Goal: Task Accomplishment & Management: Manage account settings

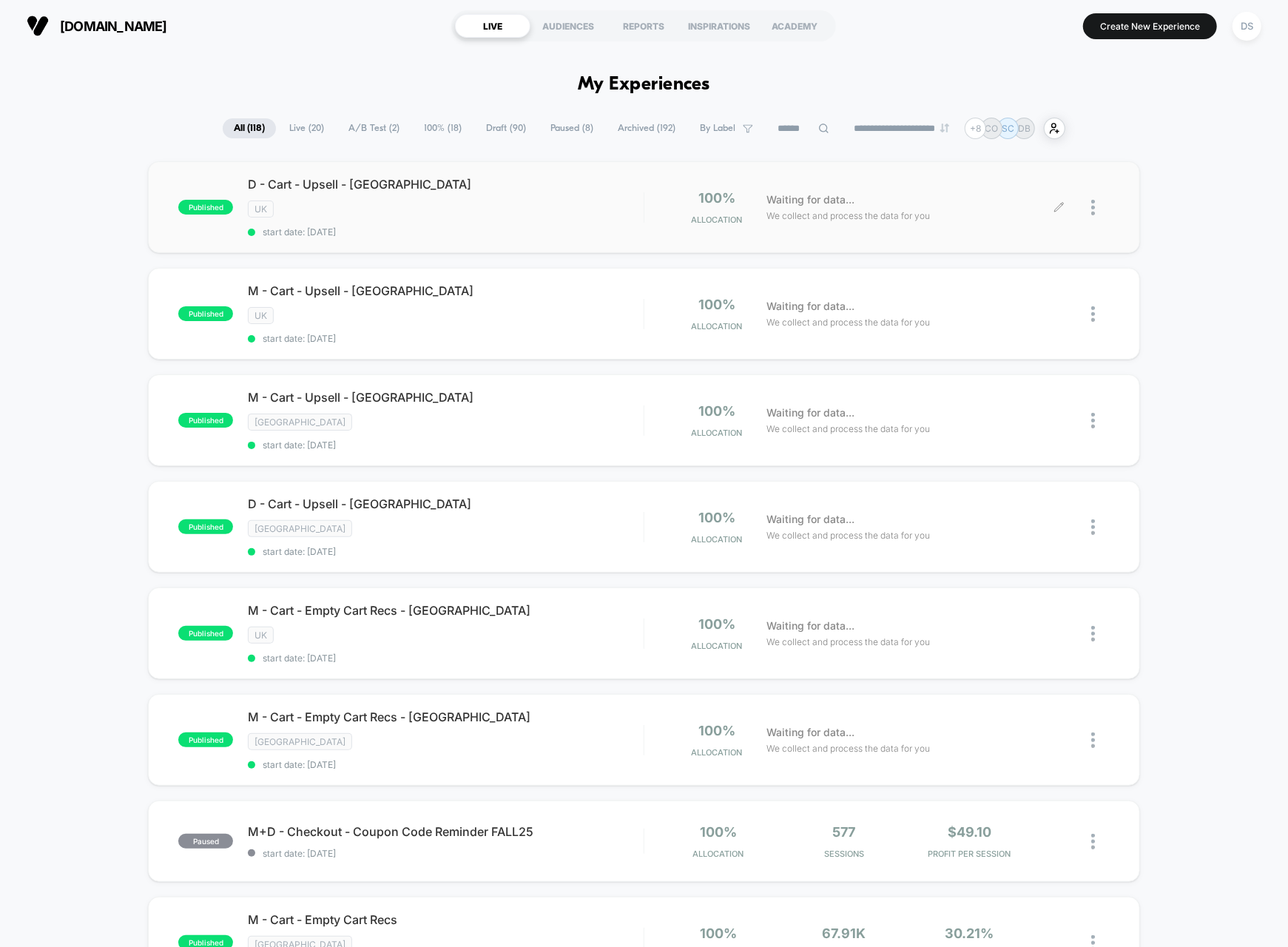
click at [1094, 206] on img at bounding box center [1093, 208] width 3 height 15
click at [1042, 190] on div "Pause" at bounding box center [1017, 190] width 133 height 33
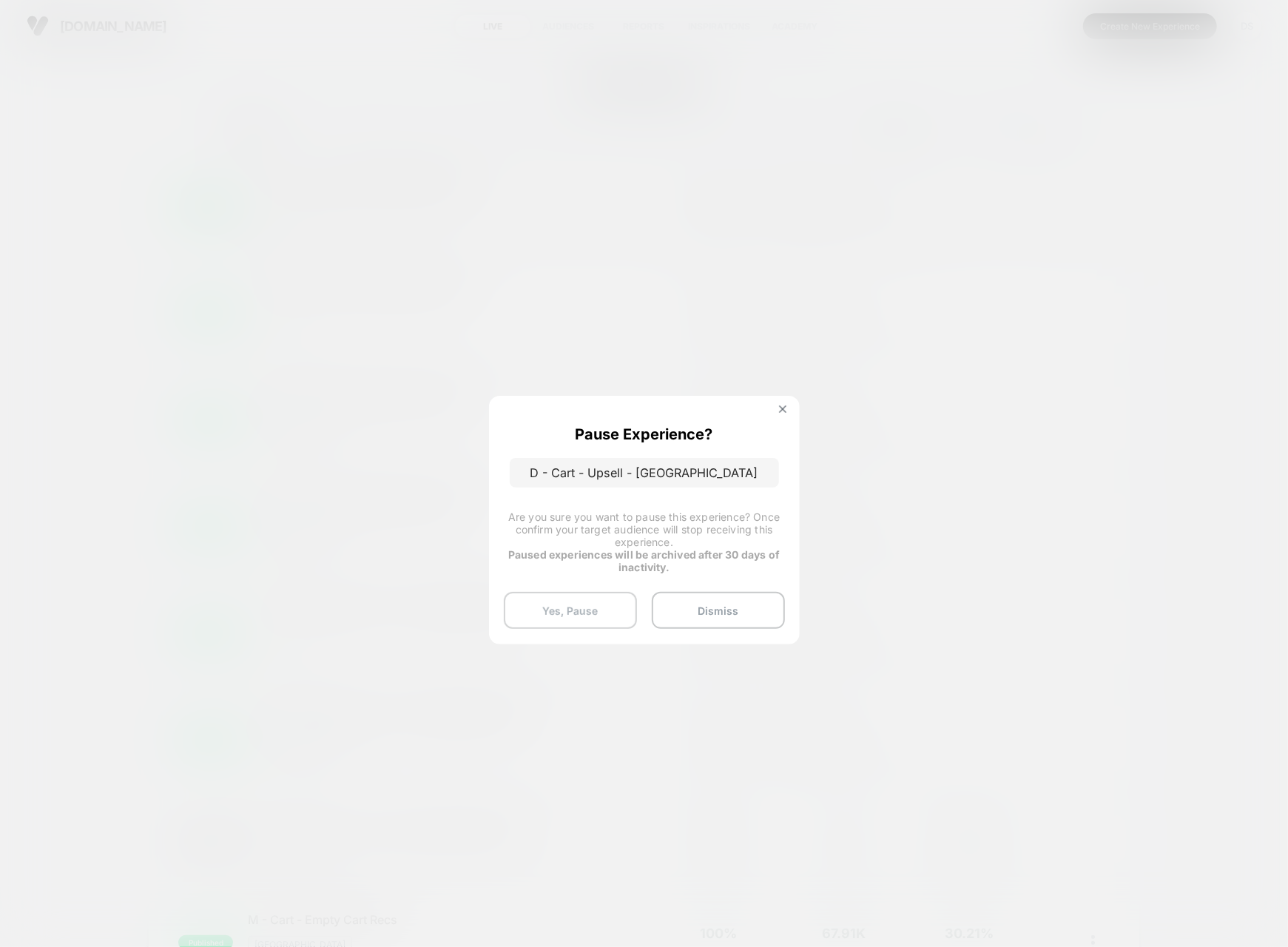
click at [547, 606] on button "Yes, Pause" at bounding box center [570, 610] width 133 height 37
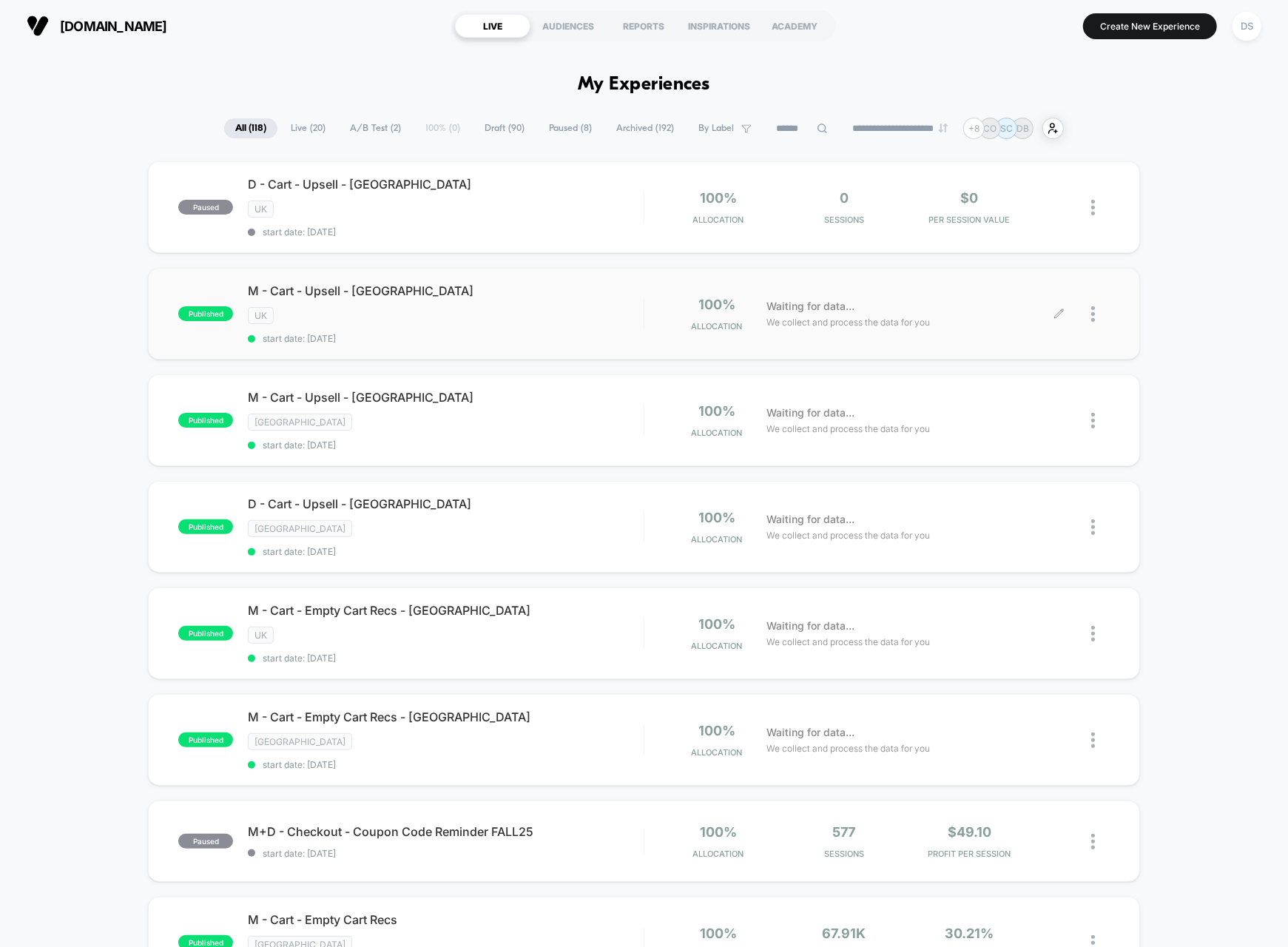
click at [1097, 316] on div at bounding box center [1101, 314] width 19 height 35
click at [990, 292] on div "Pause" at bounding box center [1017, 293] width 133 height 33
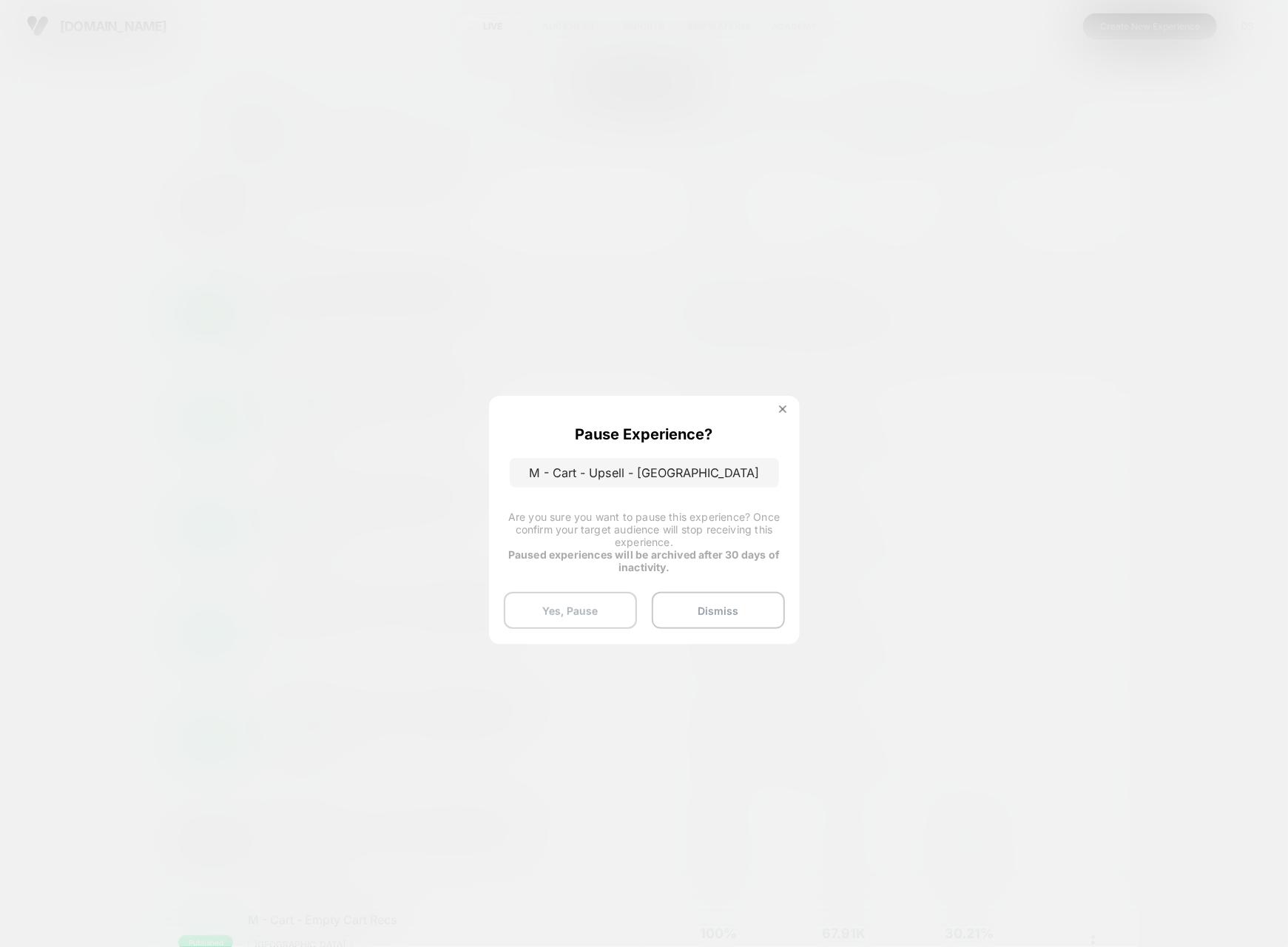
click at [608, 623] on button "Yes, Pause" at bounding box center [570, 610] width 133 height 37
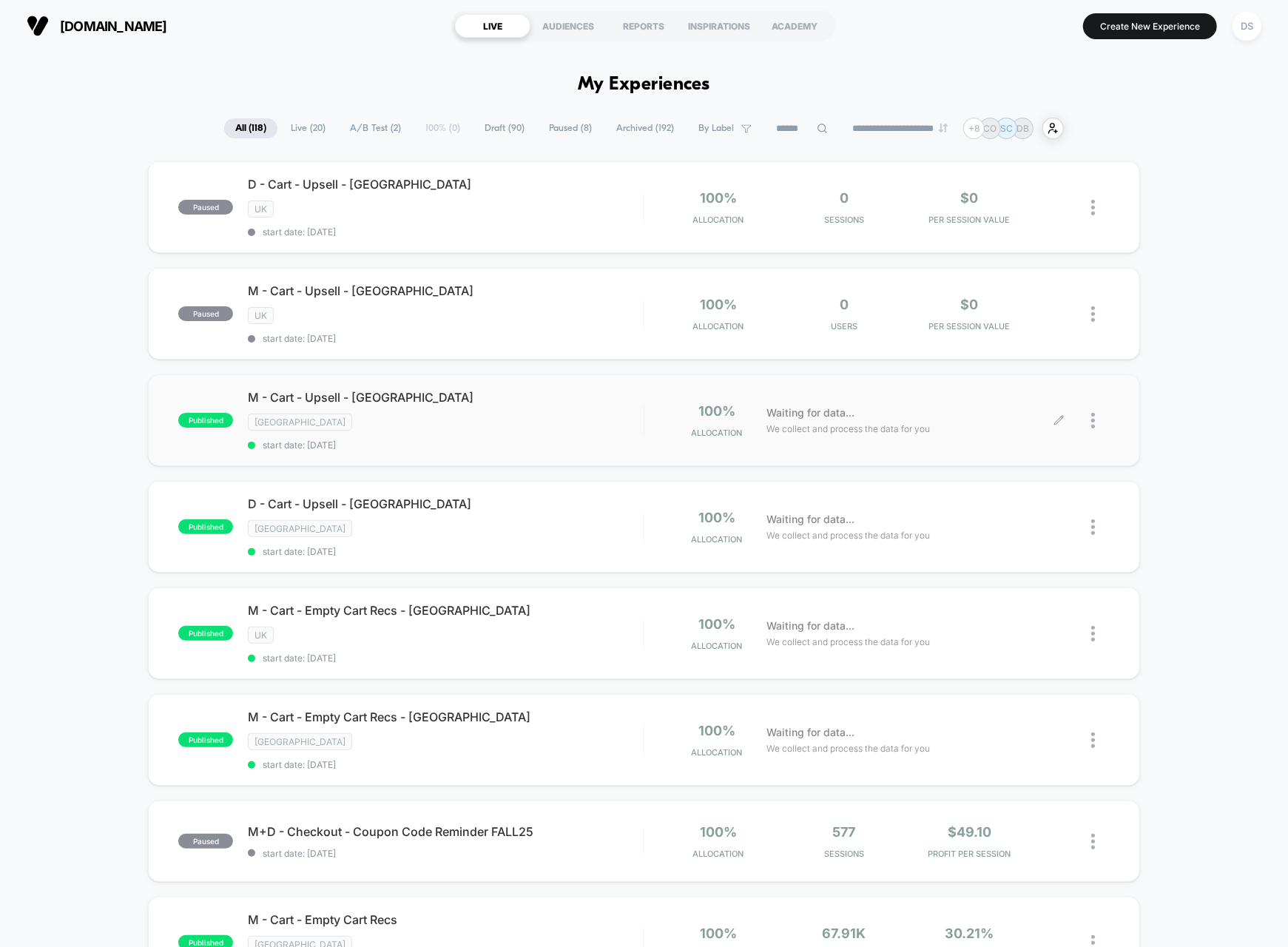
click at [1096, 411] on div at bounding box center [1101, 420] width 19 height 35
click at [1038, 399] on div "Pause" at bounding box center [1017, 397] width 133 height 33
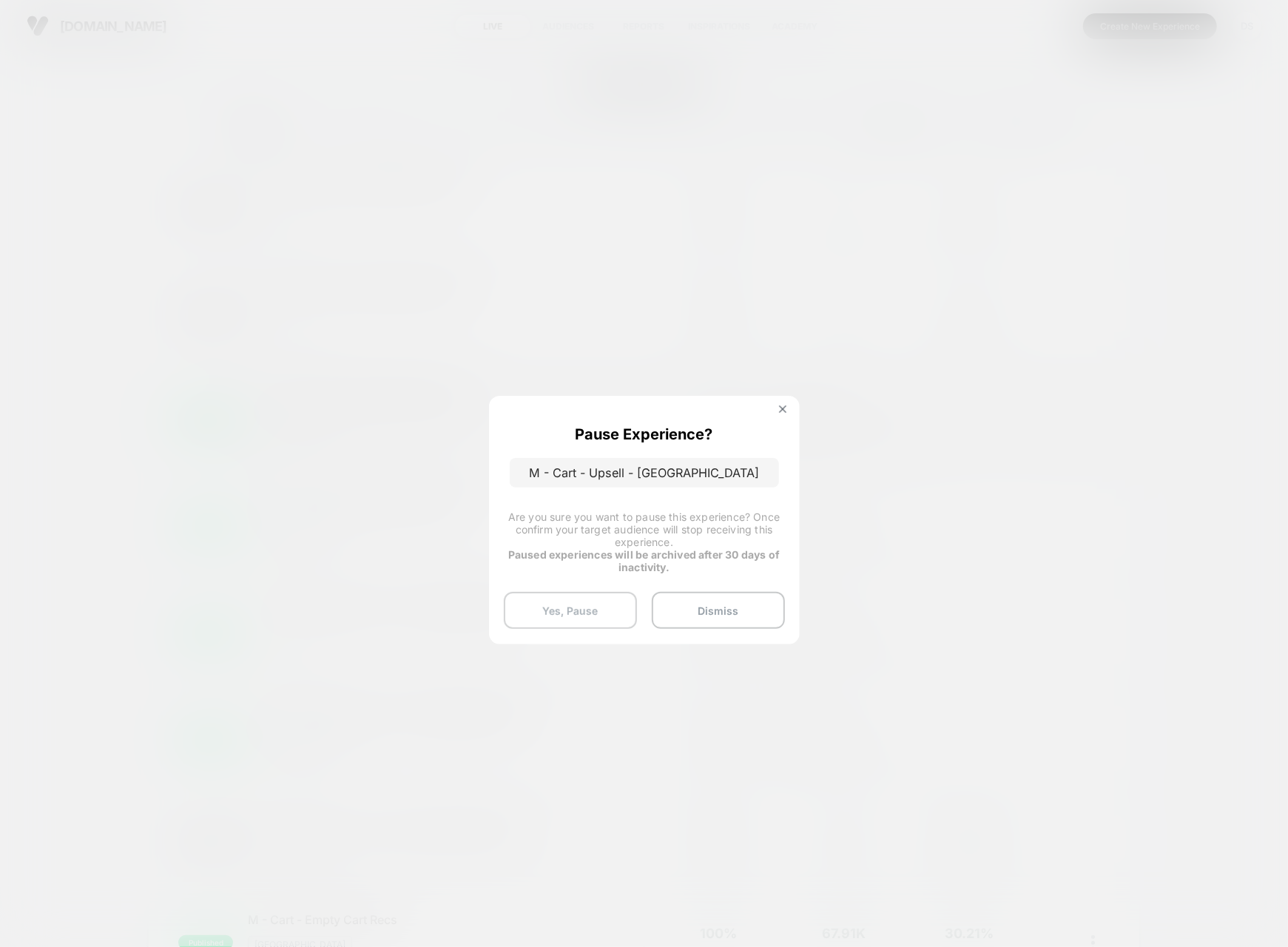
click at [518, 619] on button "Yes, Pause" at bounding box center [570, 610] width 133 height 37
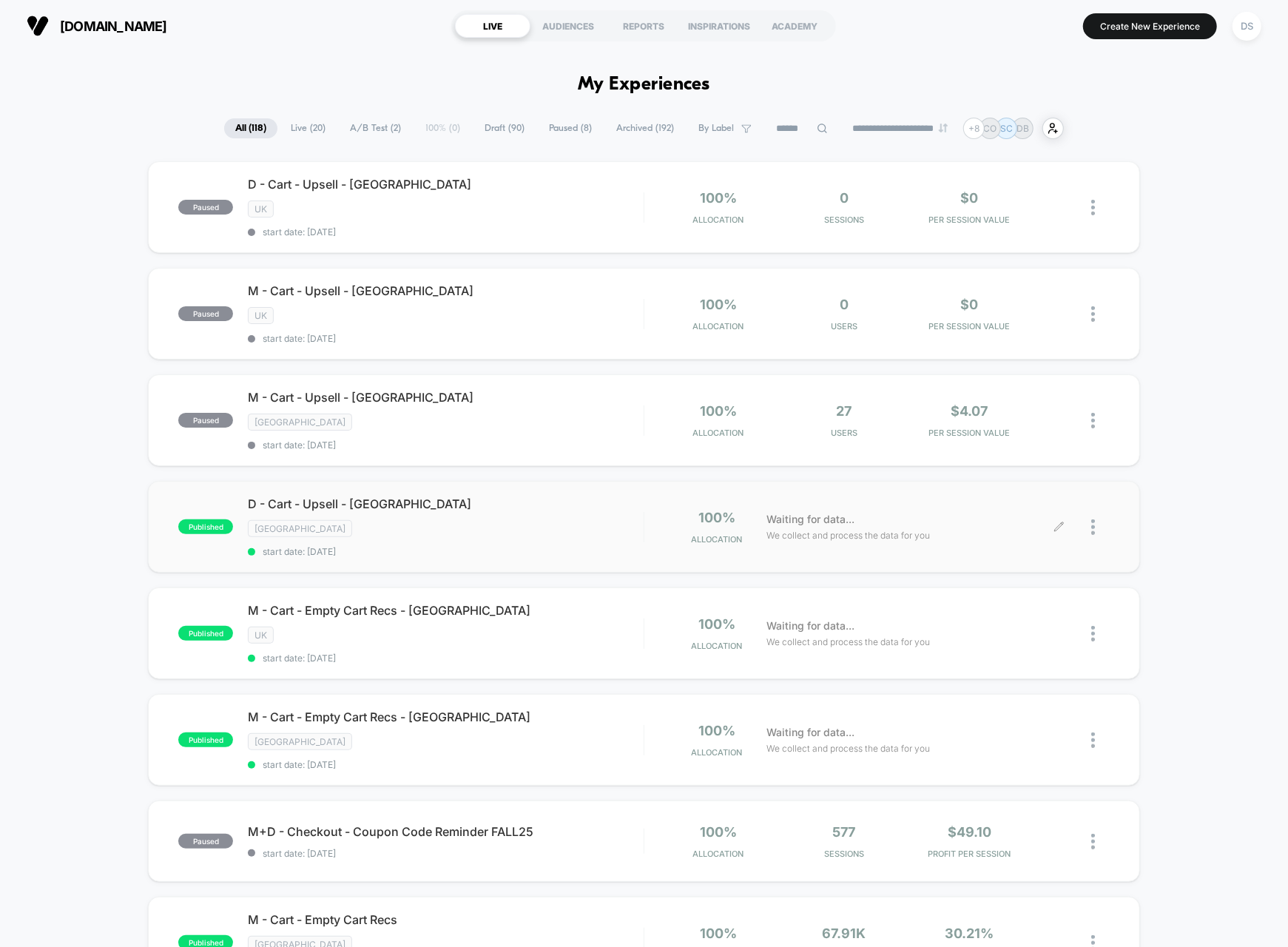
click at [1097, 526] on div at bounding box center [1101, 527] width 19 height 35
click at [1016, 508] on div "Pause" at bounding box center [1017, 500] width 133 height 33
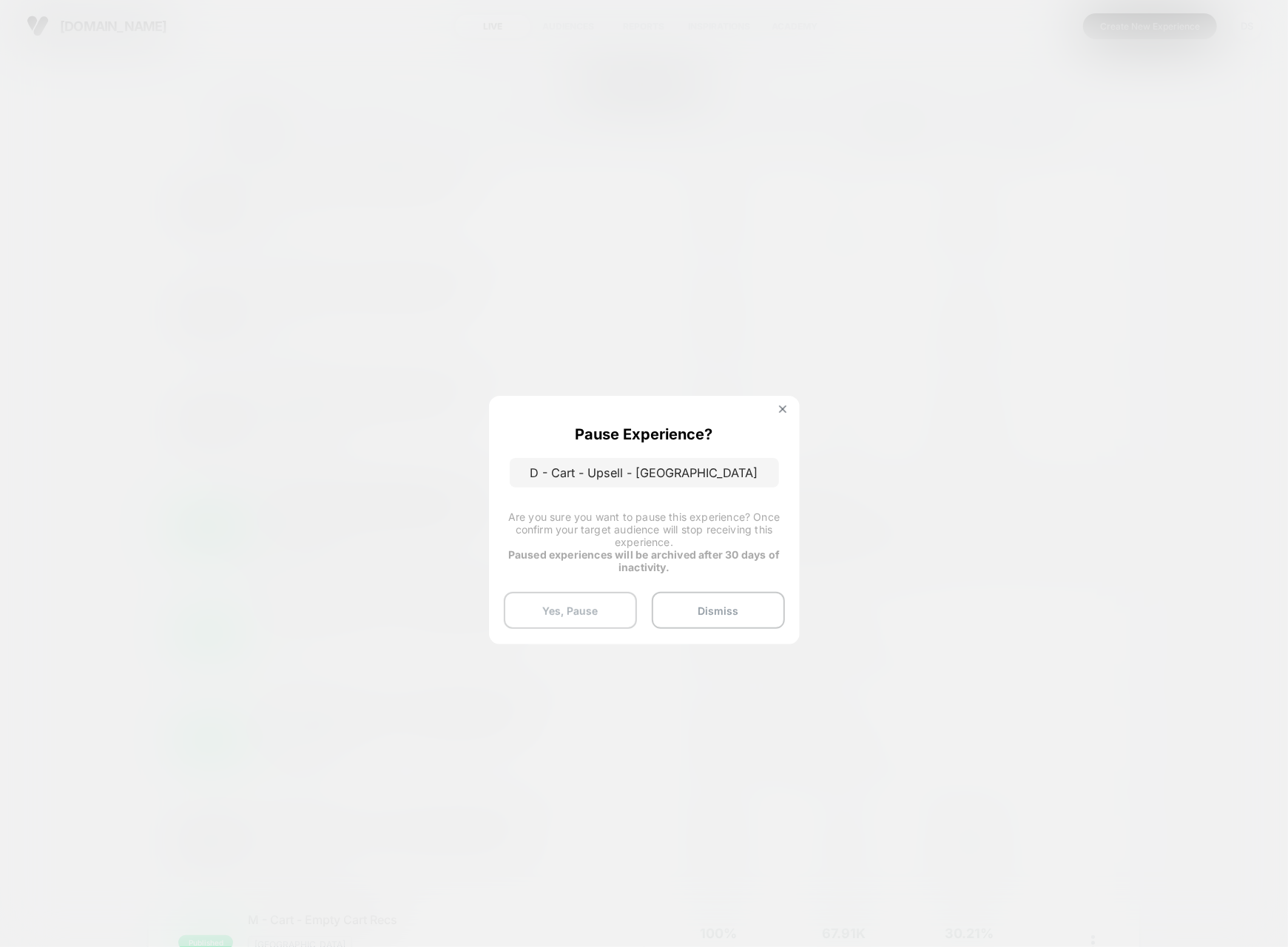
click at [555, 599] on button "Yes, Pause" at bounding box center [570, 610] width 133 height 37
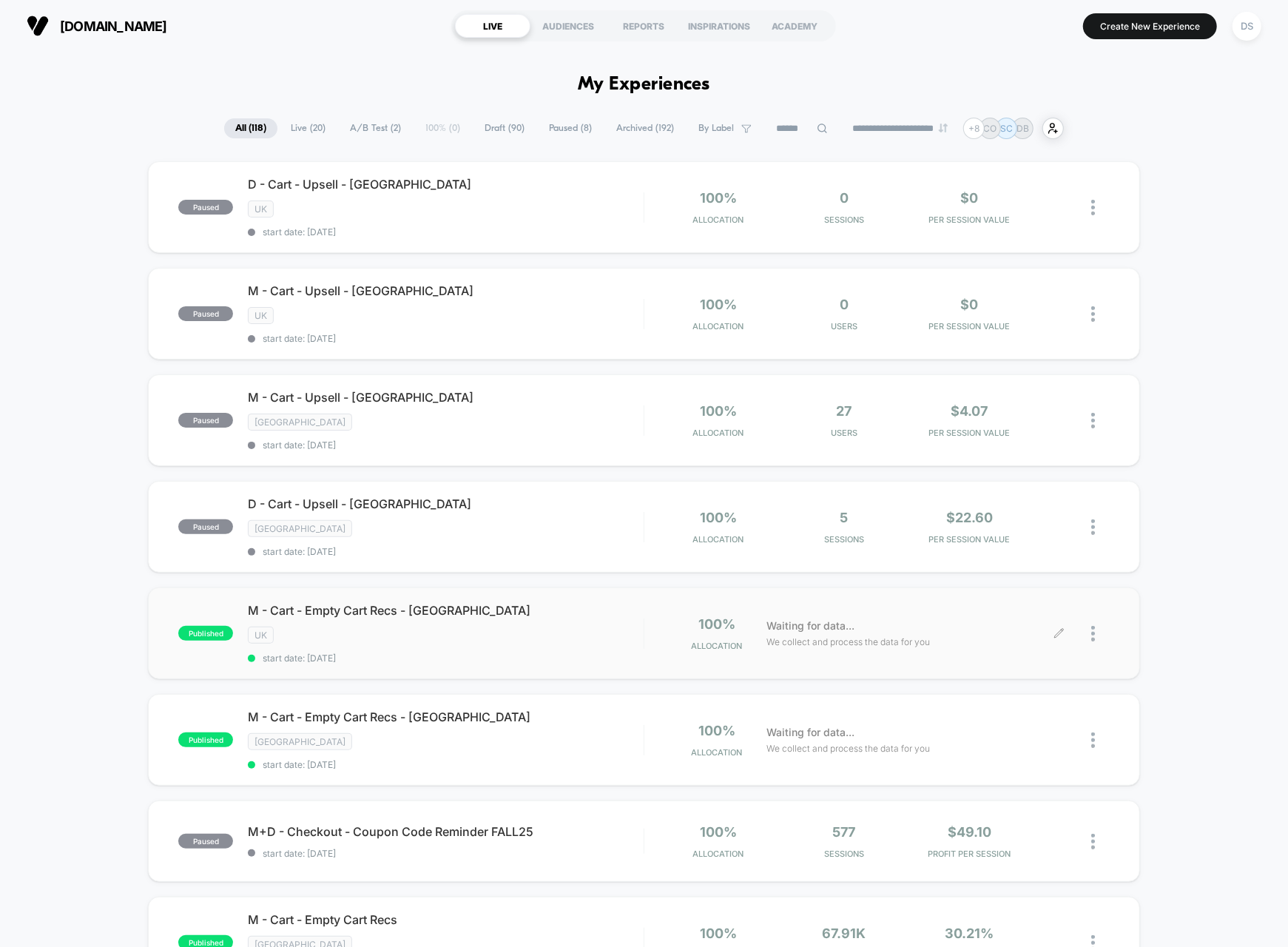
click at [1096, 619] on div at bounding box center [1101, 633] width 19 height 35
click at [1018, 598] on div "Pause" at bounding box center [1017, 605] width 133 height 33
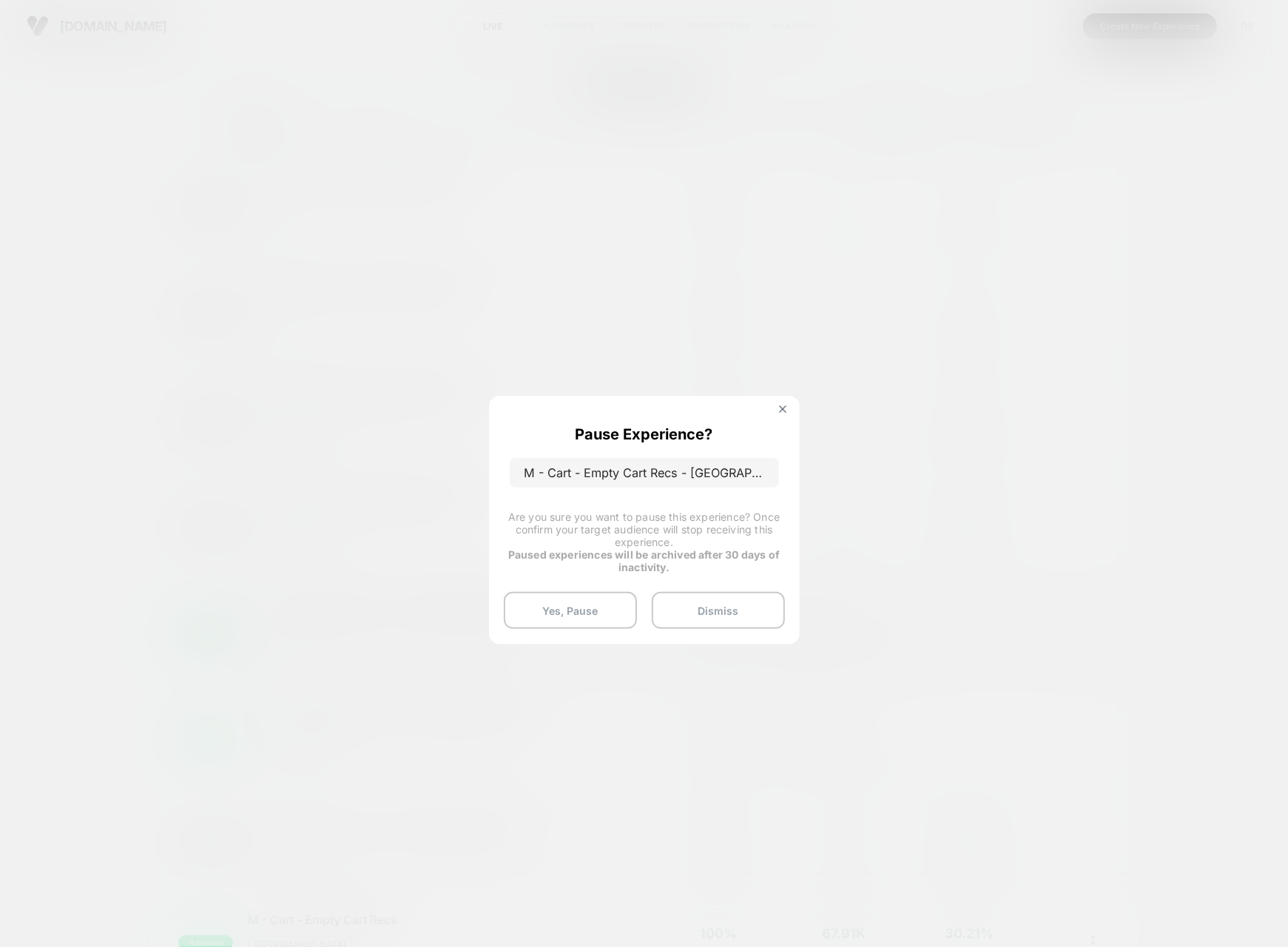
click at [558, 629] on div "Pause Experience? M - Cart - Empty Cart Recs - UK Are you sure you want to paus…" at bounding box center [644, 520] width 310 height 248
click at [566, 617] on button "Yes, Pause" at bounding box center [570, 610] width 133 height 37
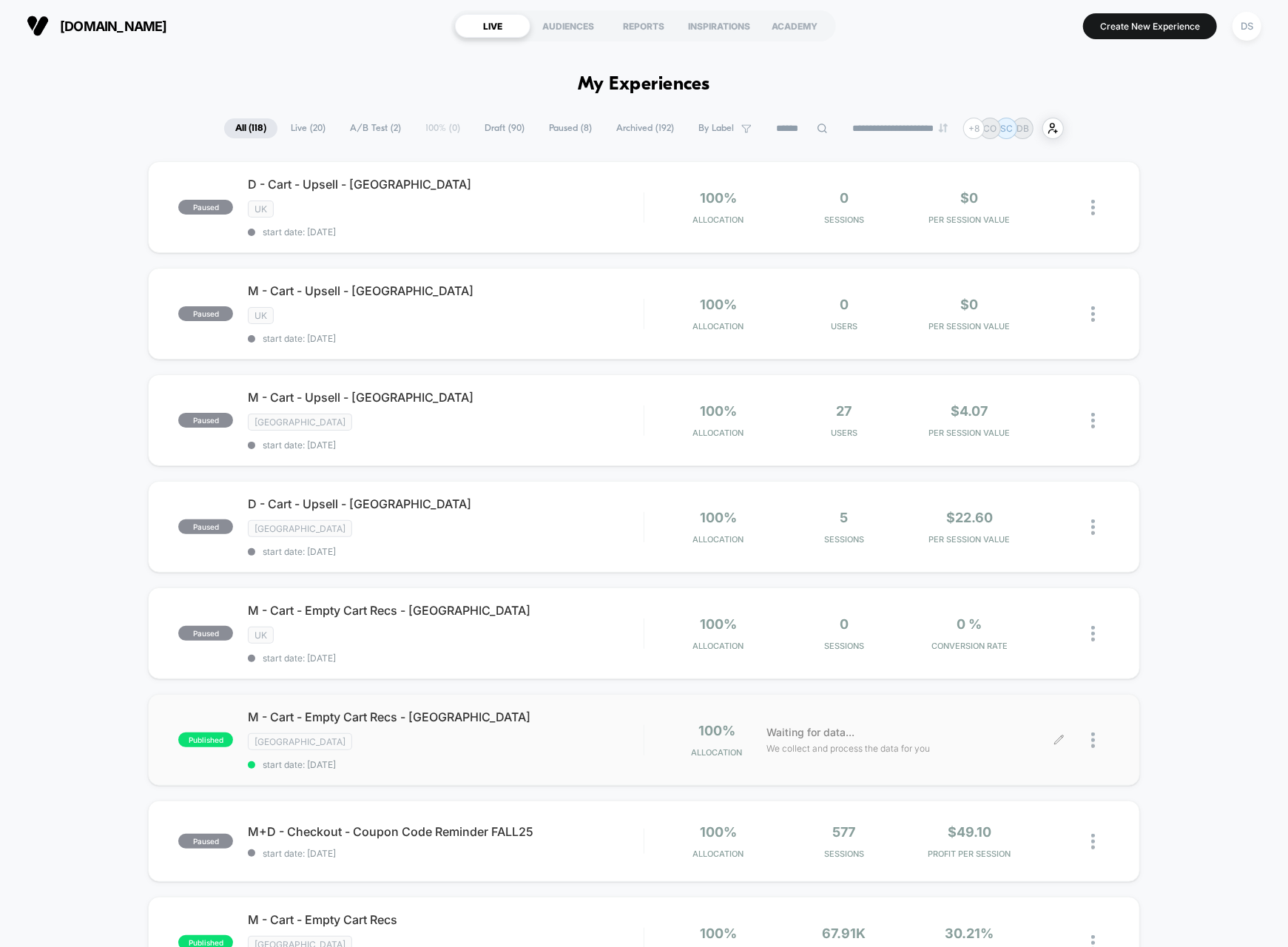
click at [1096, 723] on div at bounding box center [1101, 740] width 19 height 35
click at [1030, 703] on div "Pause" at bounding box center [1017, 708] width 133 height 33
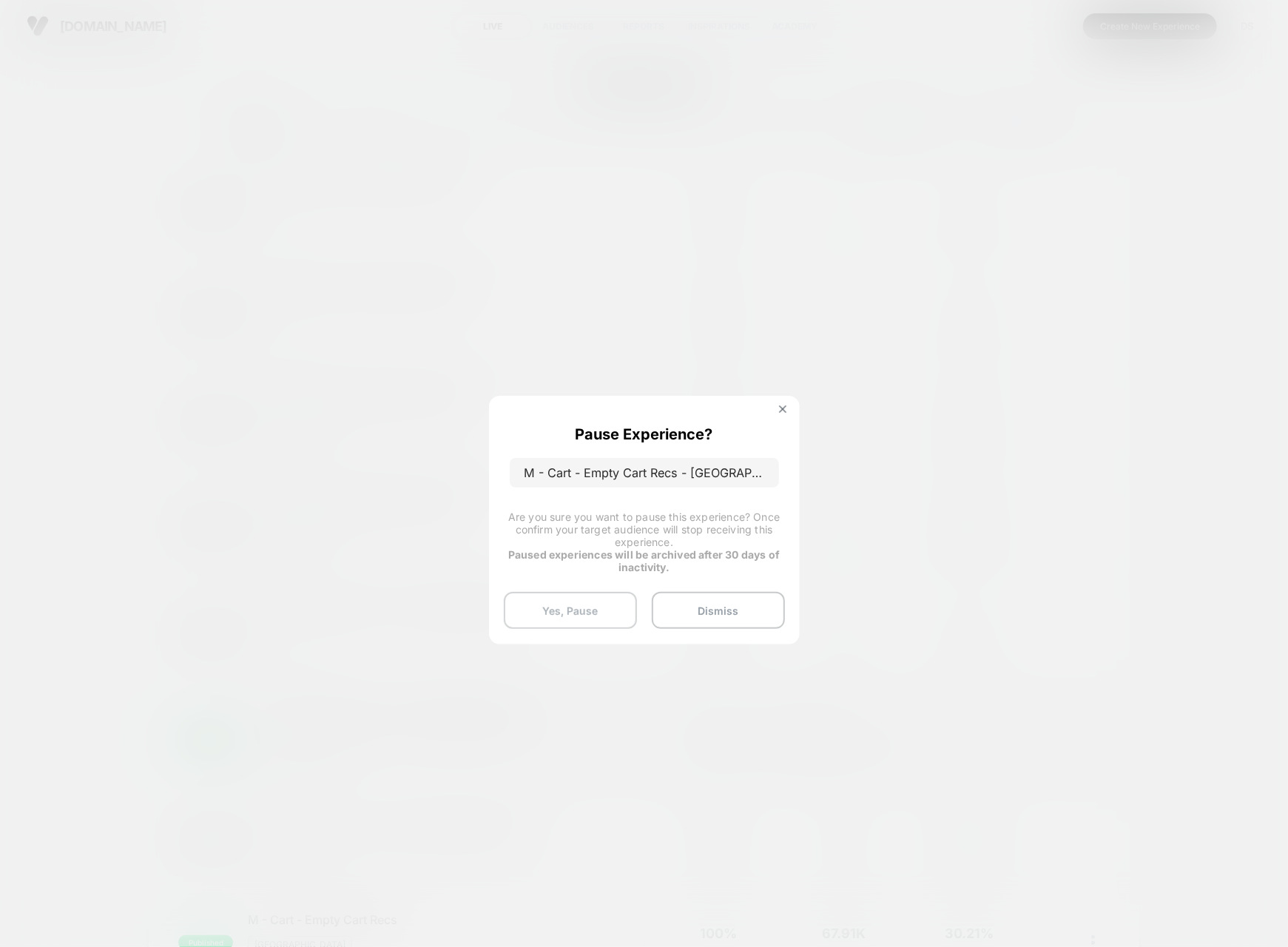
click at [600, 609] on button "Yes, Pause" at bounding box center [570, 610] width 133 height 37
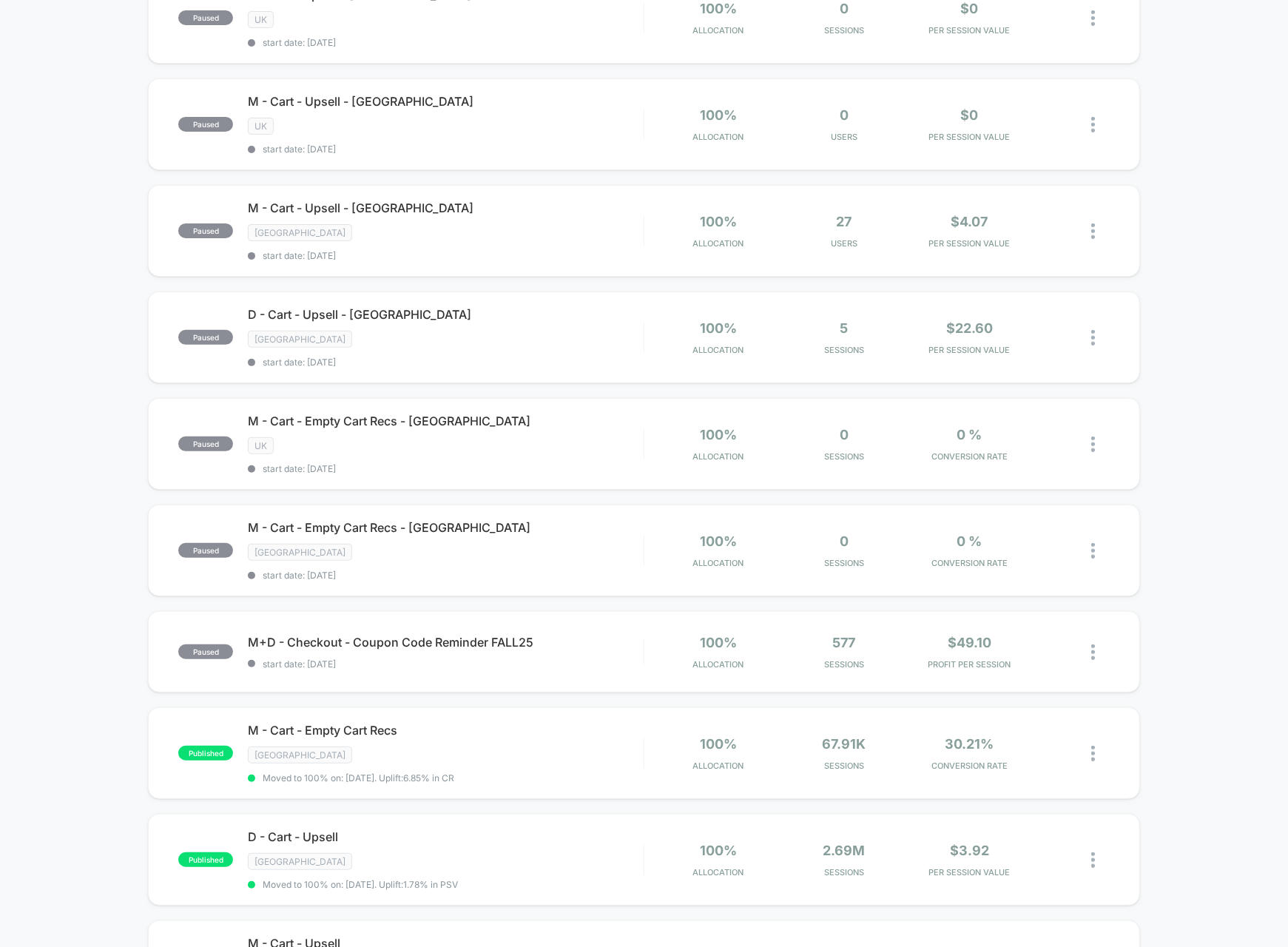
scroll to position [320, 0]
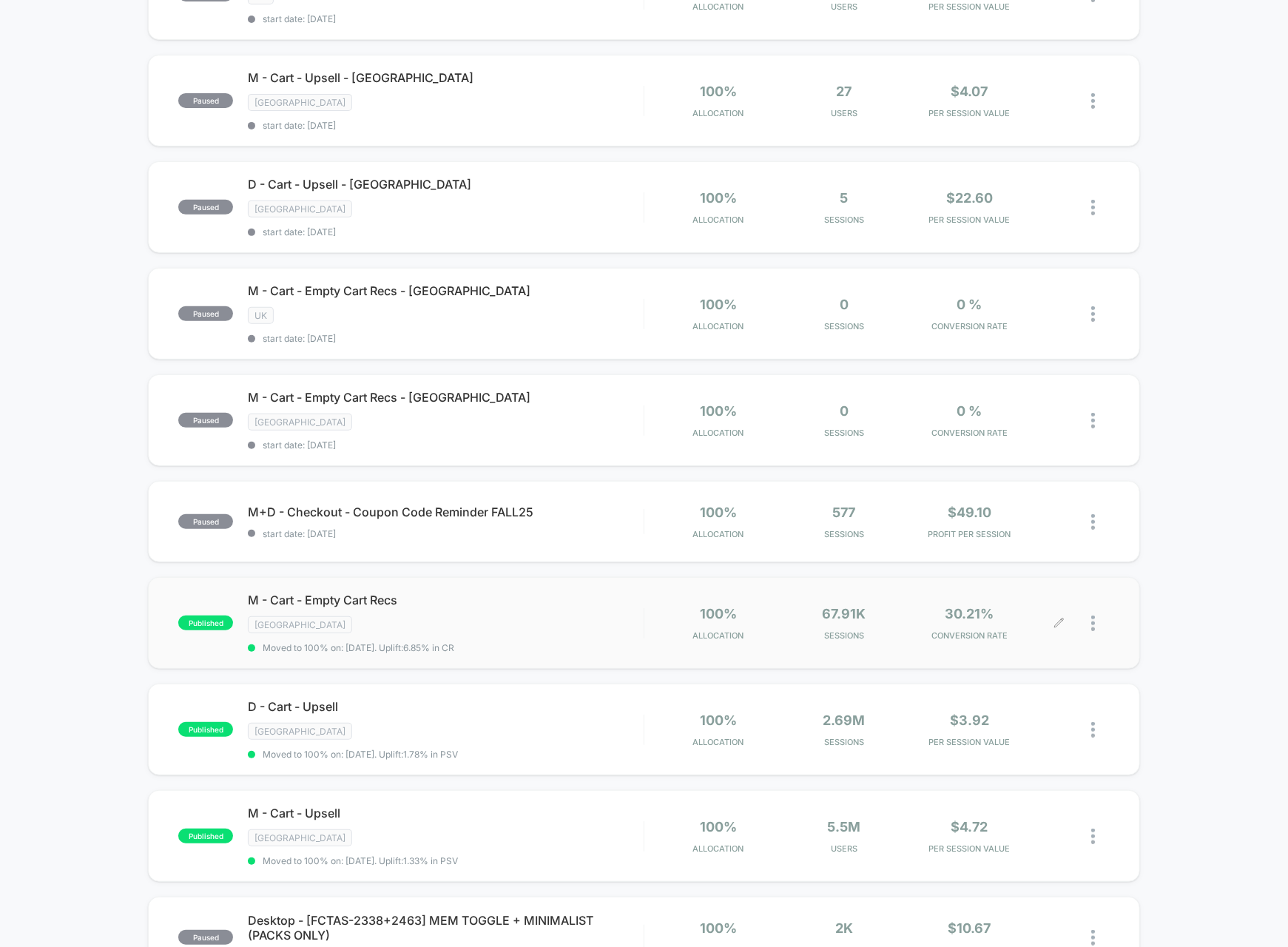
click at [1101, 606] on div at bounding box center [1101, 623] width 19 height 35
click at [1046, 587] on div "Pause" at bounding box center [1017, 589] width 133 height 33
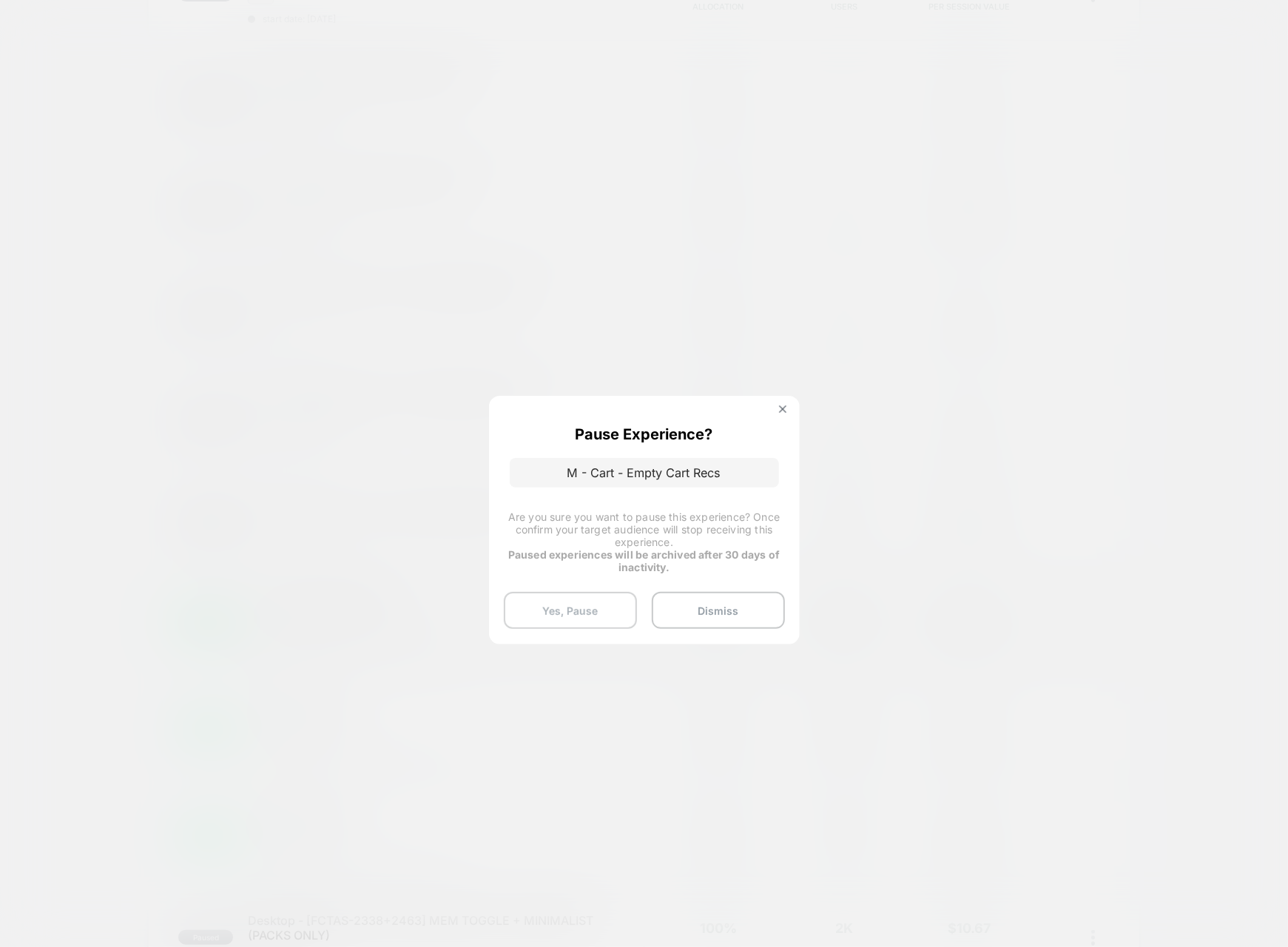
click at [610, 592] on button "Yes, Pause" at bounding box center [570, 610] width 133 height 37
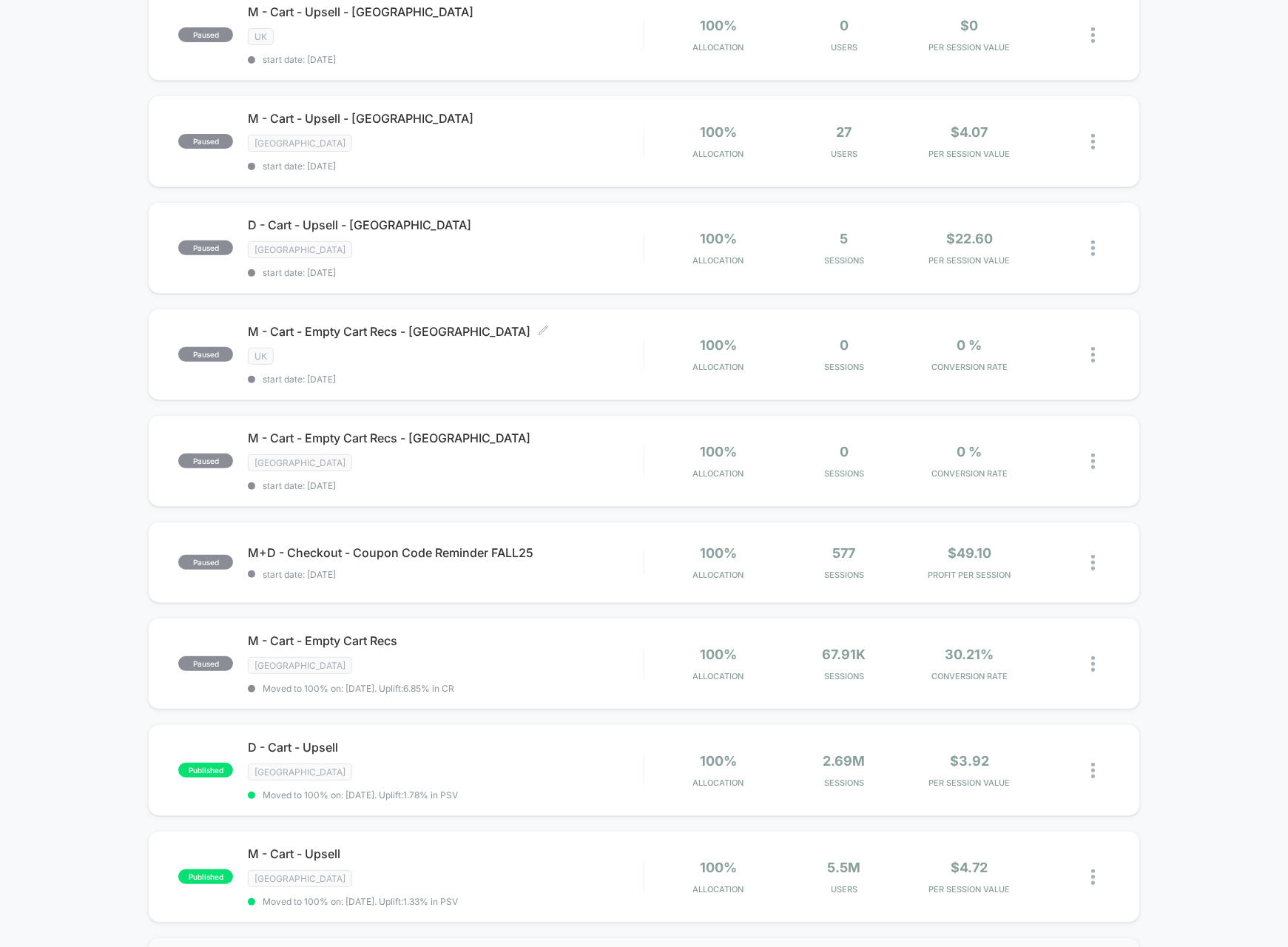
scroll to position [595, 0]
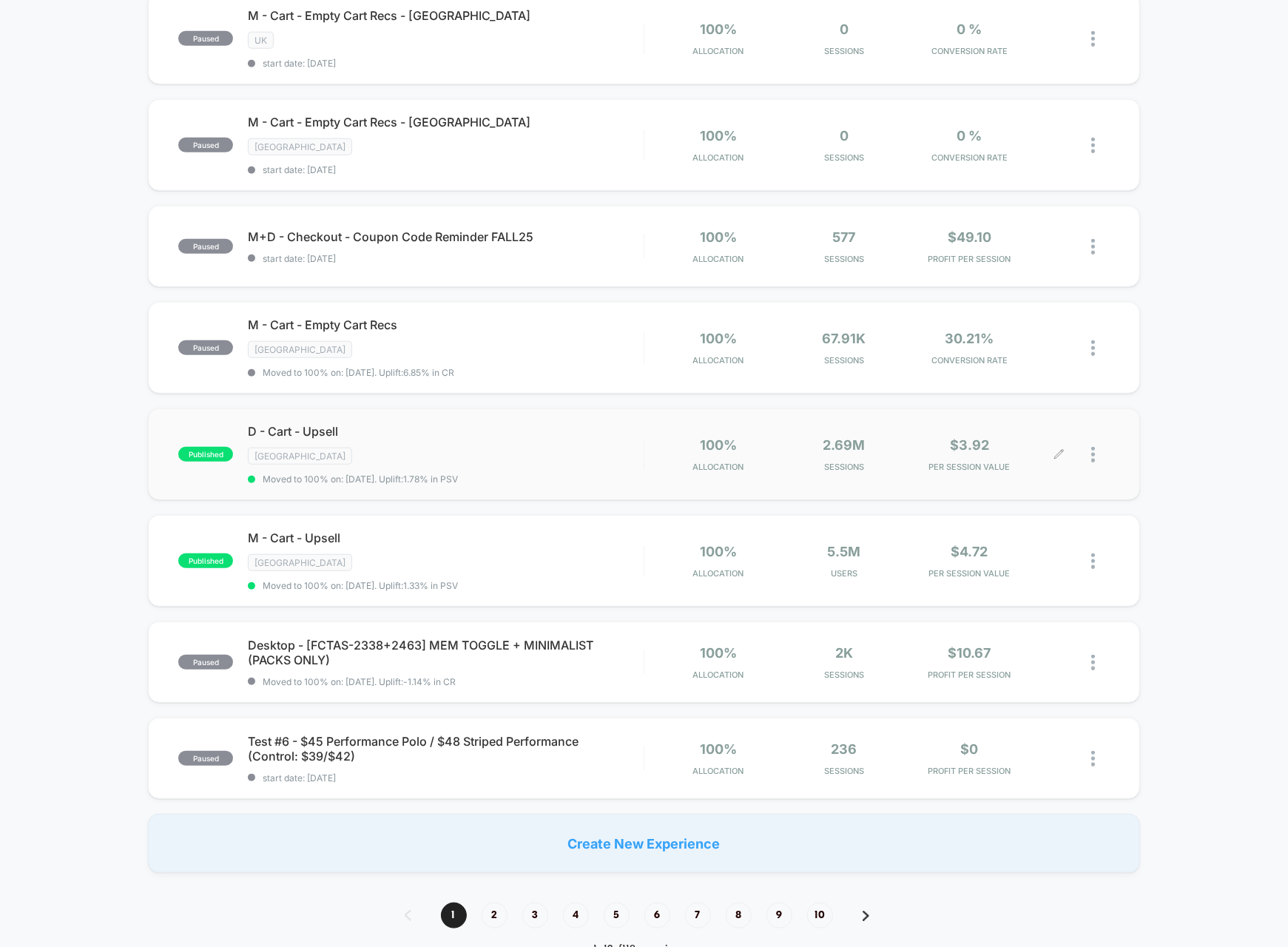
click at [1098, 437] on div at bounding box center [1101, 454] width 19 height 35
click at [1029, 420] on div "Pause" at bounding box center [1017, 416] width 133 height 33
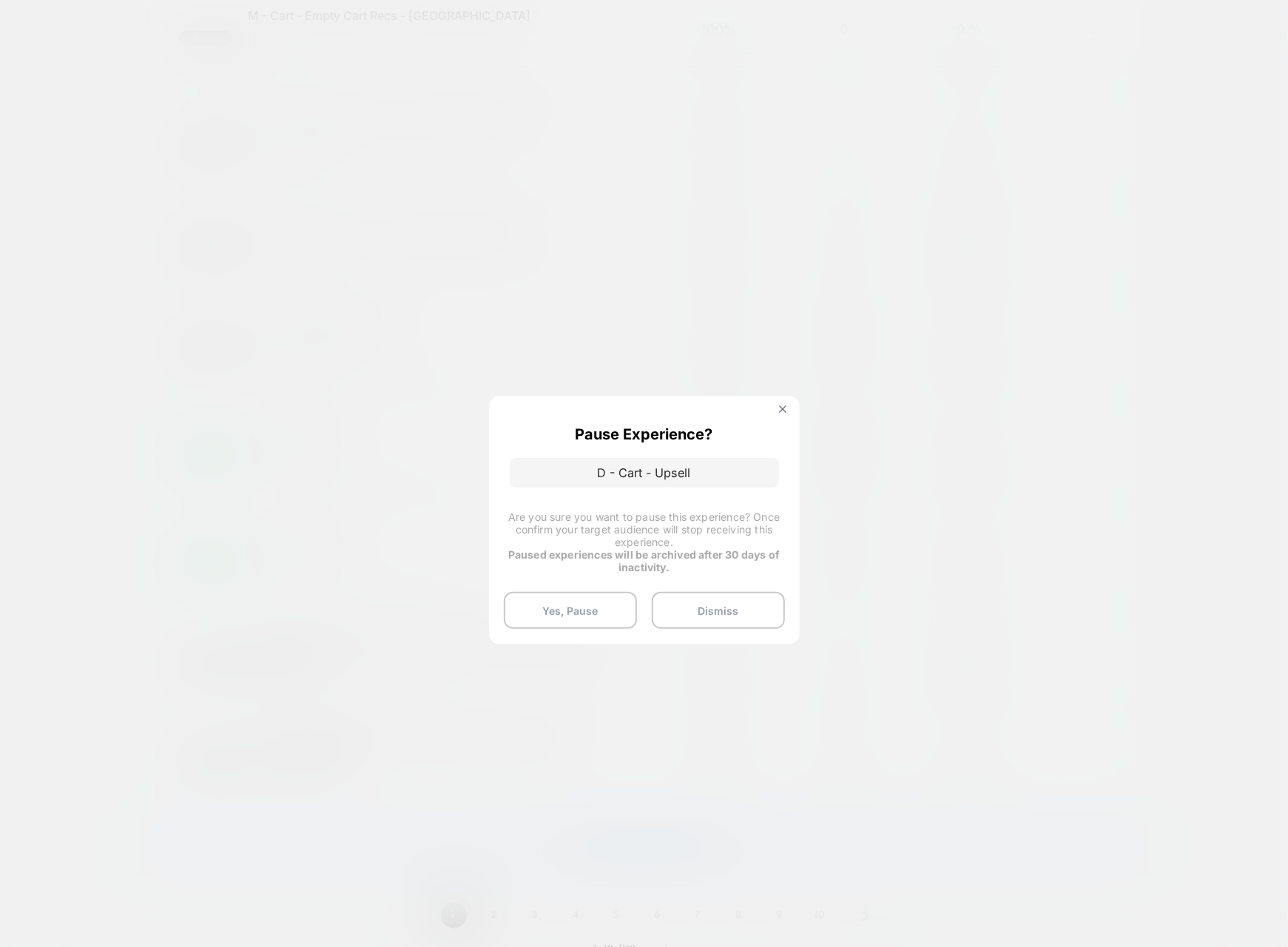
click at [569, 604] on button "Yes, Pause" at bounding box center [570, 610] width 133 height 37
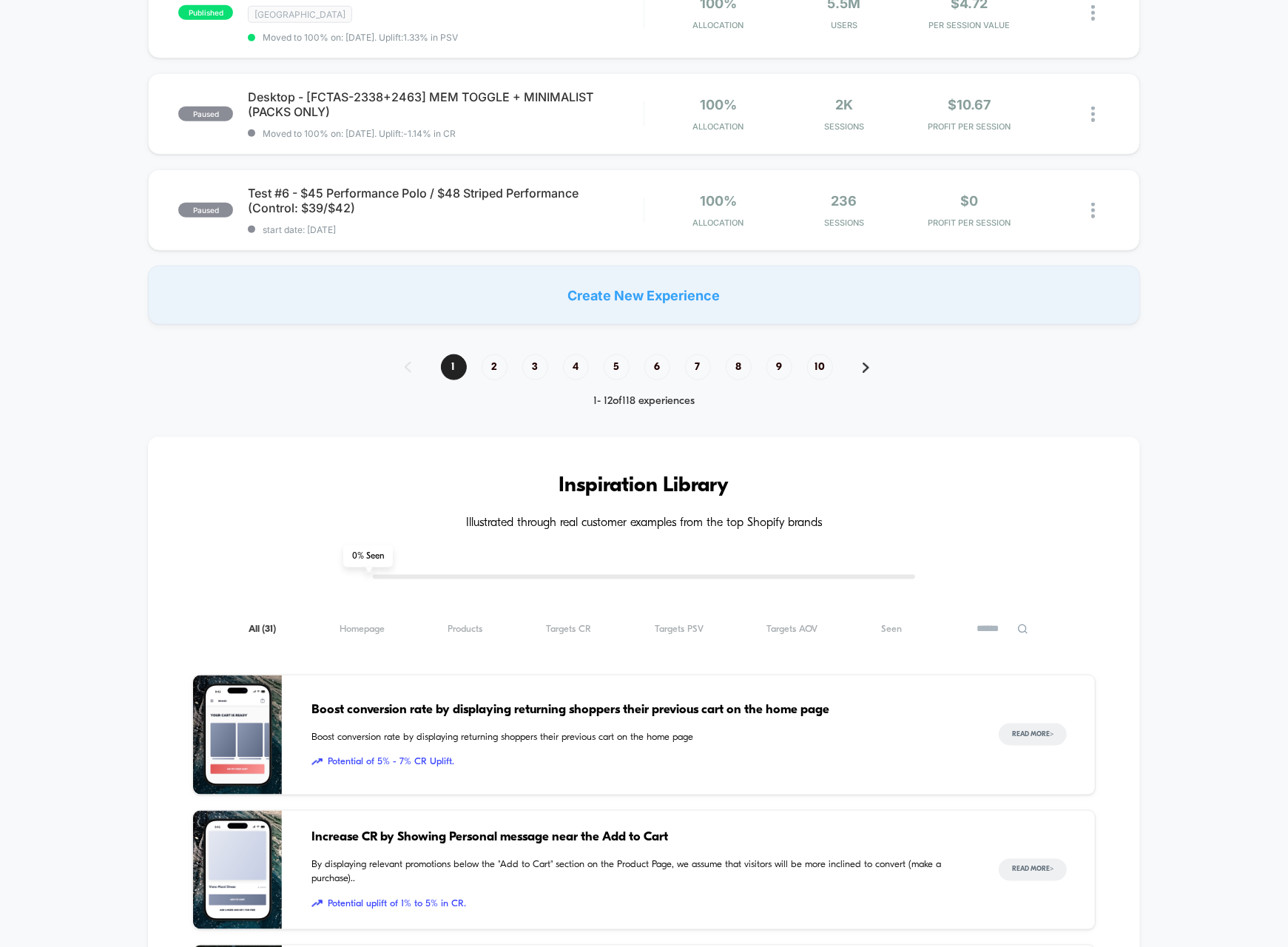
scroll to position [719, 0]
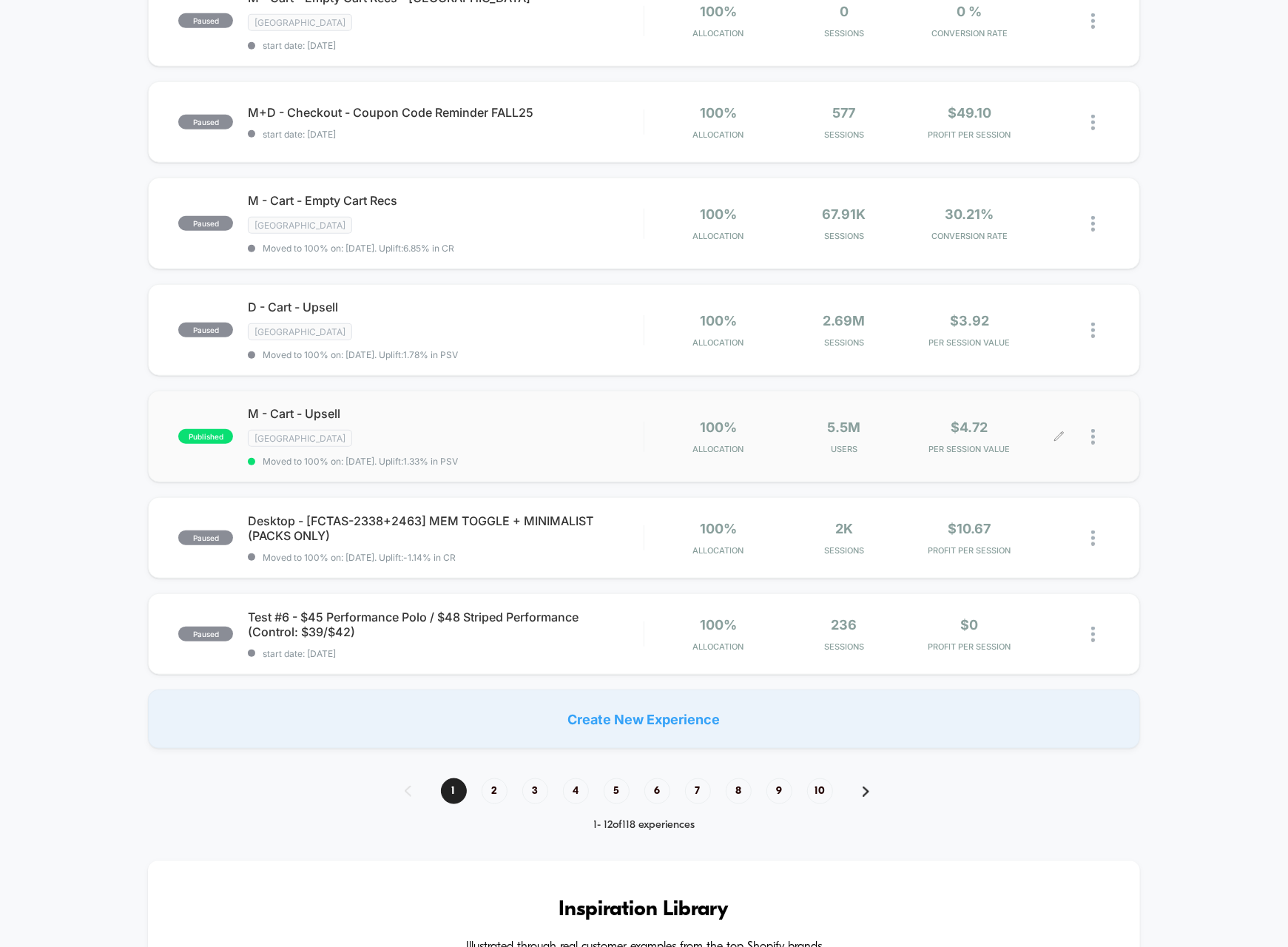
click at [1093, 419] on div at bounding box center [1101, 436] width 19 height 35
click at [1051, 392] on div "Pause" at bounding box center [1017, 395] width 133 height 33
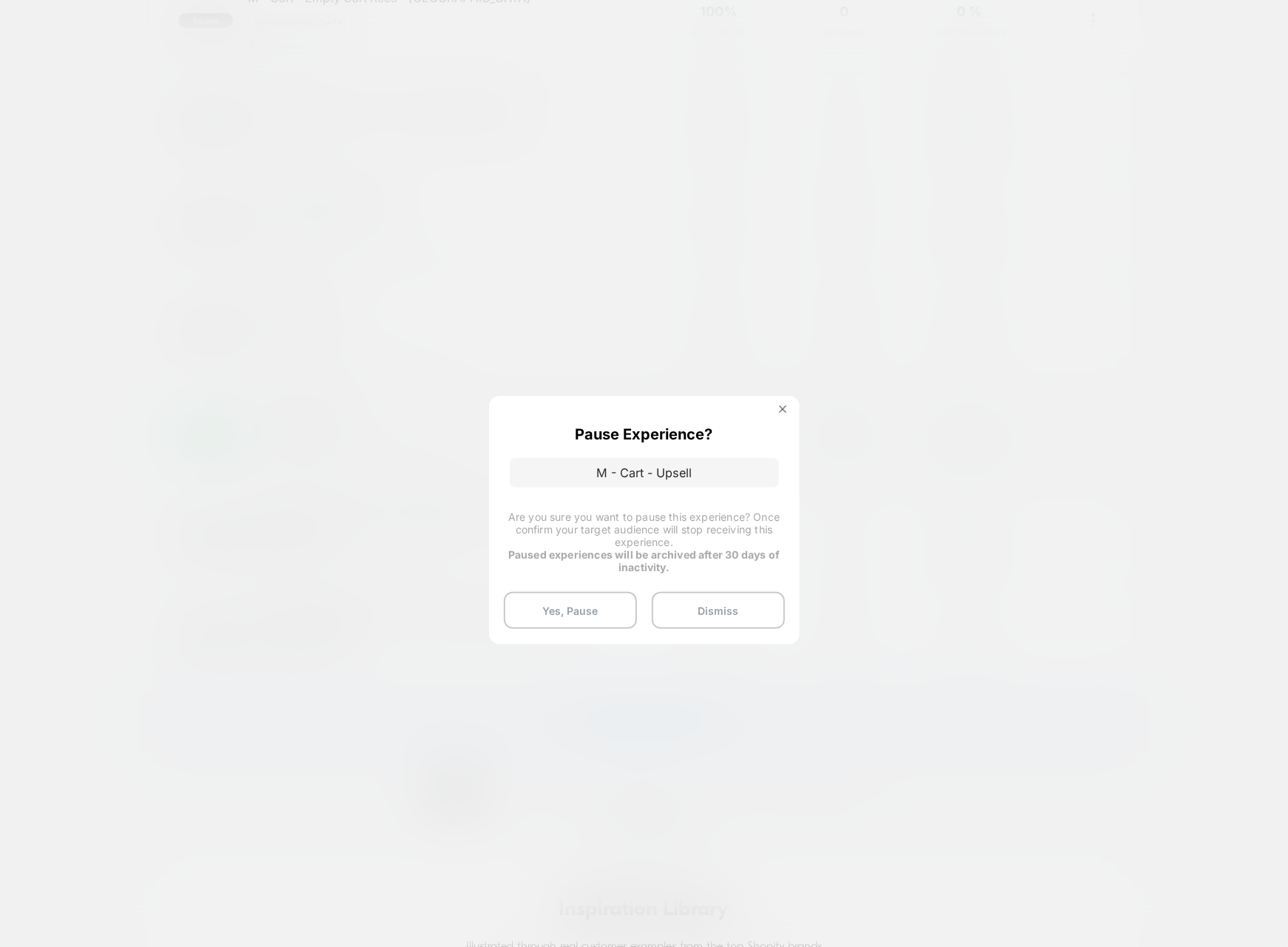
click at [570, 630] on div "Pause Experience? M - Cart - Upsell Are you sure you want to pause this experie…" at bounding box center [644, 520] width 310 height 248
click at [570, 623] on button "Yes, Pause" at bounding box center [570, 610] width 133 height 37
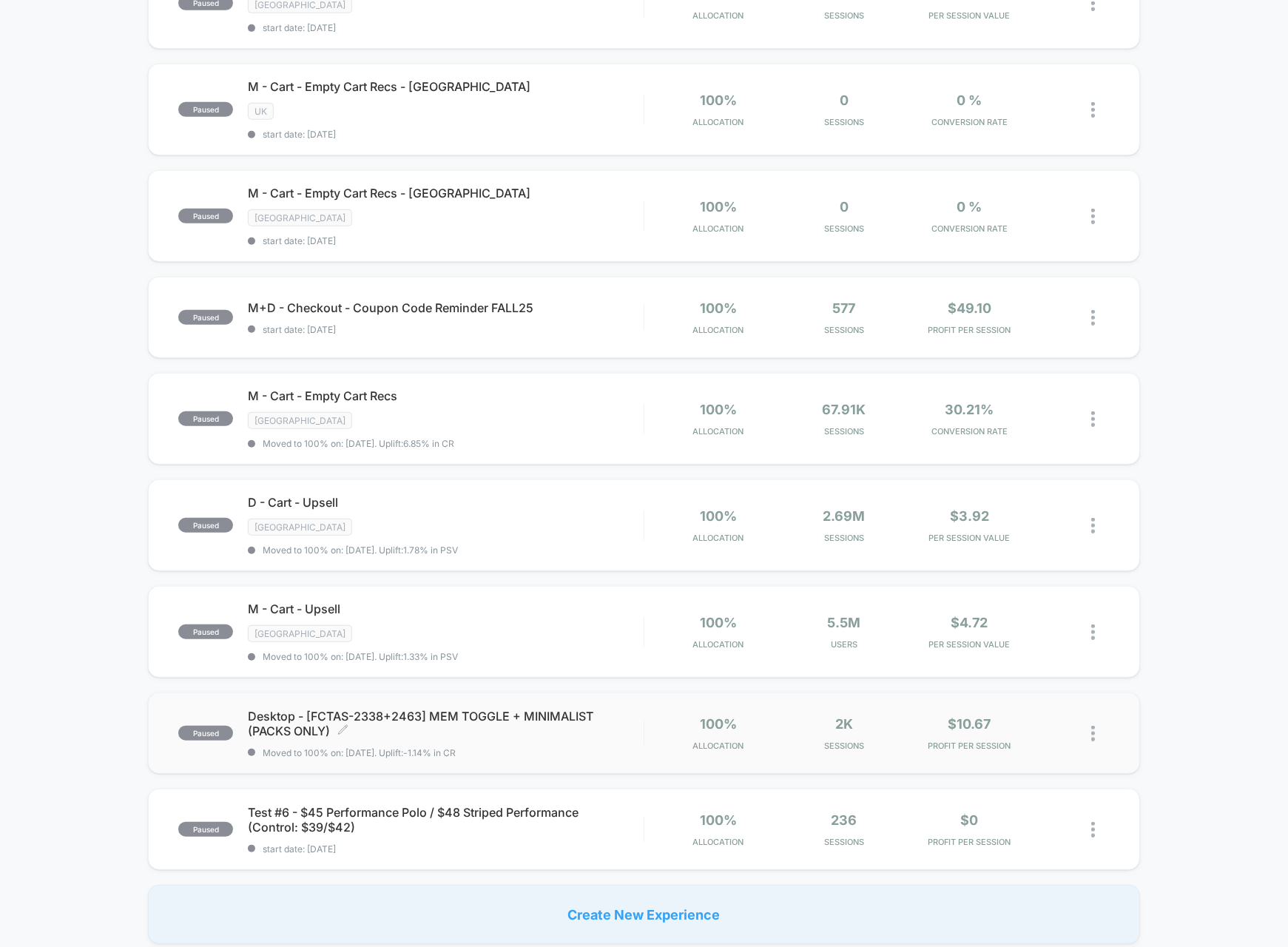
scroll to position [700, 0]
